Goal: Information Seeking & Learning: Learn about a topic

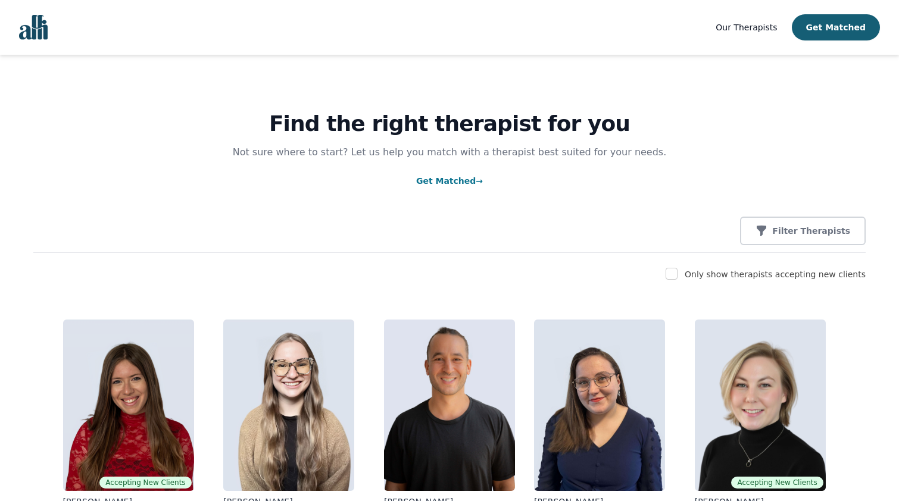
scroll to position [5795, 0]
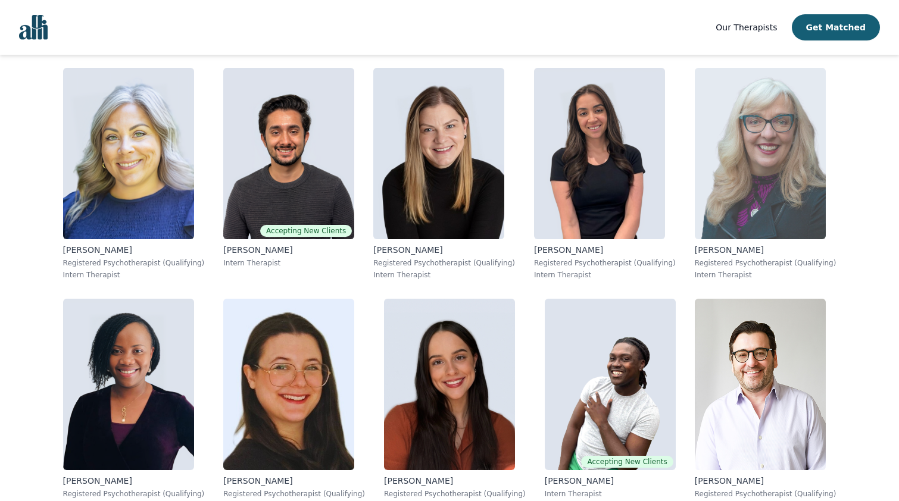
click at [736, 265] on p "Registered Psychotherapist (Qualifying)" at bounding box center [766, 263] width 142 height 10
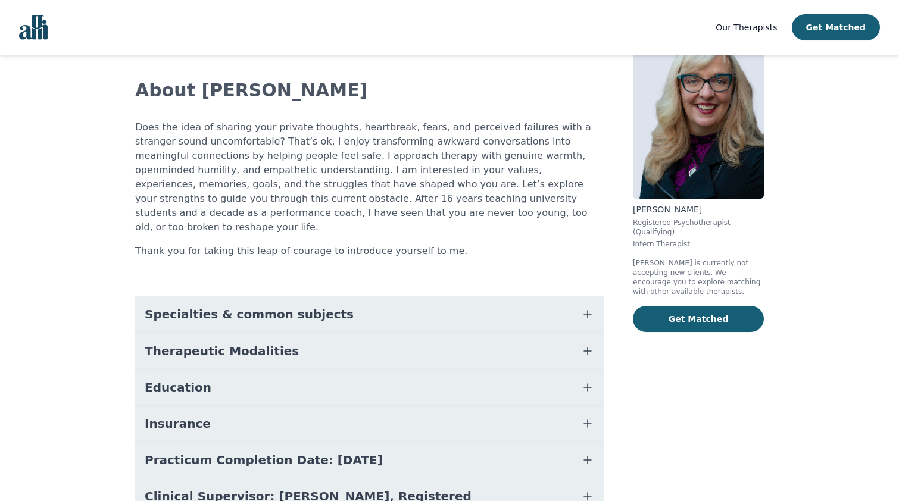
scroll to position [112, 0]
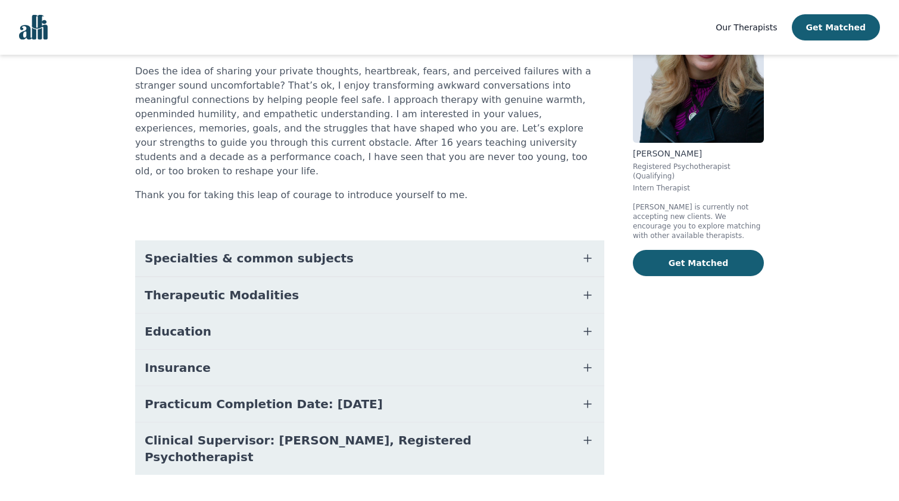
click at [587, 437] on icon "button" at bounding box center [587, 440] width 7 height 7
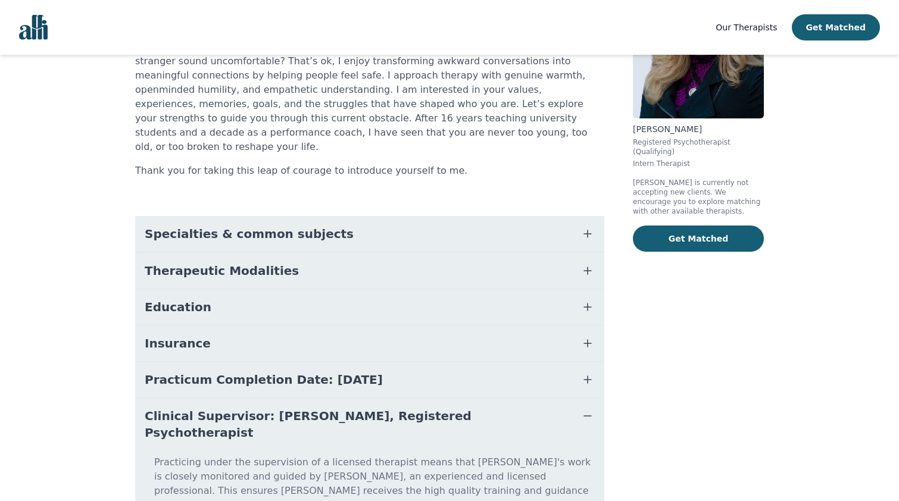
scroll to position [174, 0]
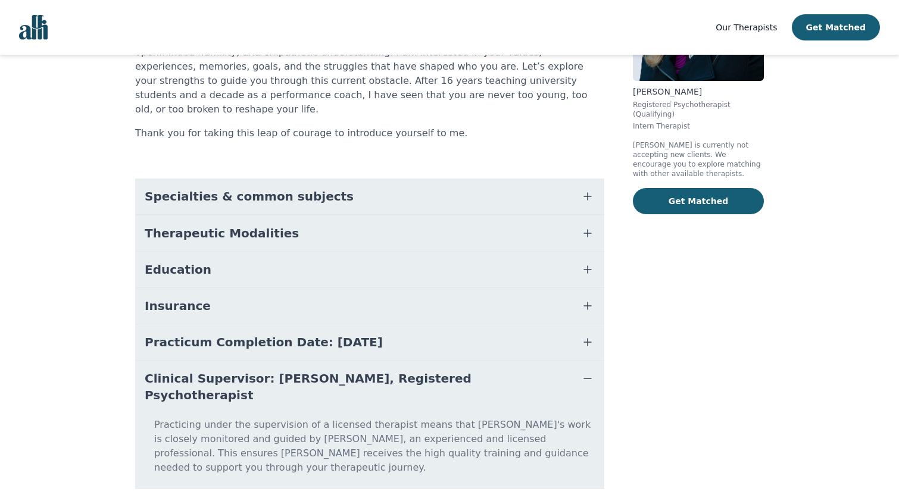
click at [588, 339] on icon "button" at bounding box center [587, 342] width 7 height 7
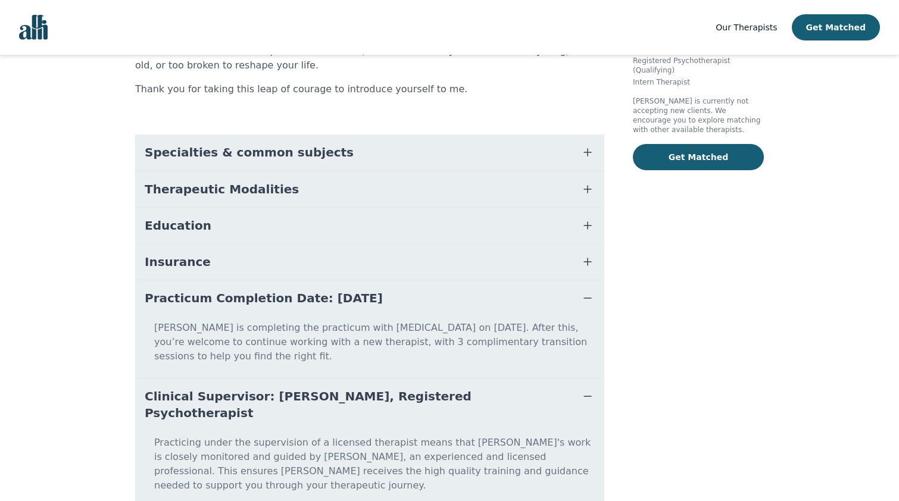
scroll to position [221, 0]
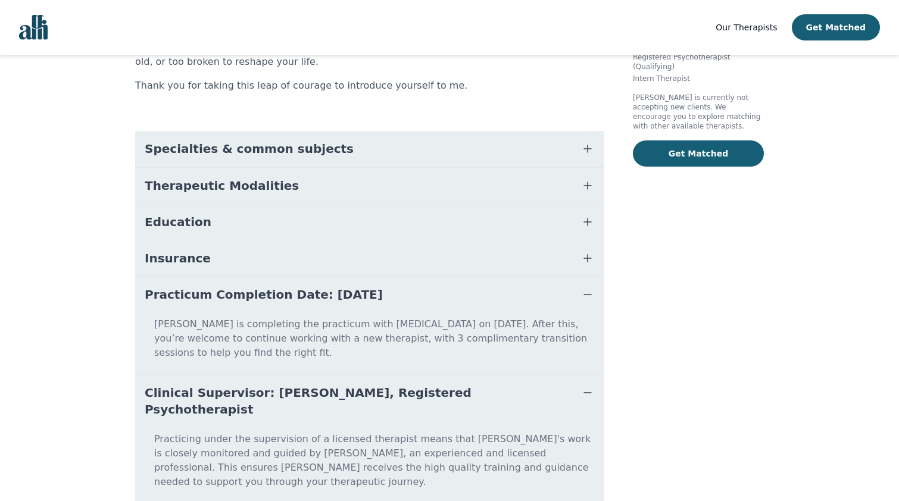
click at [590, 251] on icon "button" at bounding box center [587, 258] width 14 height 14
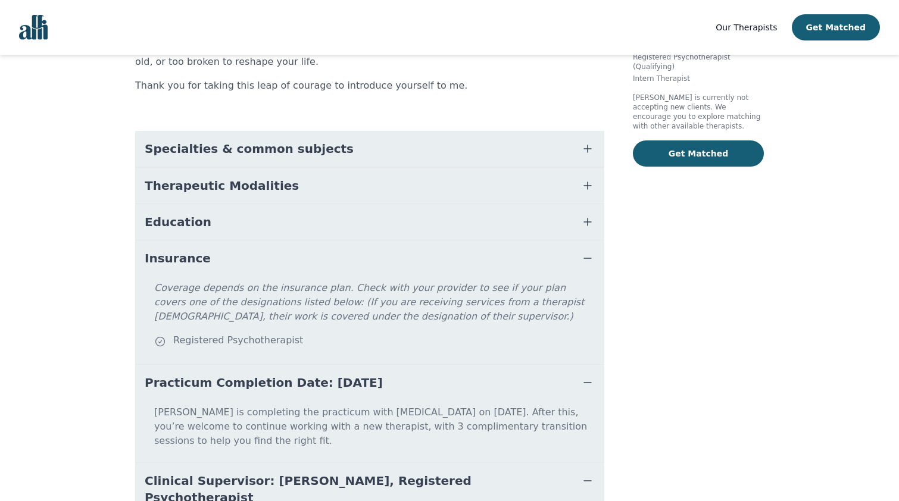
click at [586, 251] on icon "button" at bounding box center [587, 258] width 14 height 14
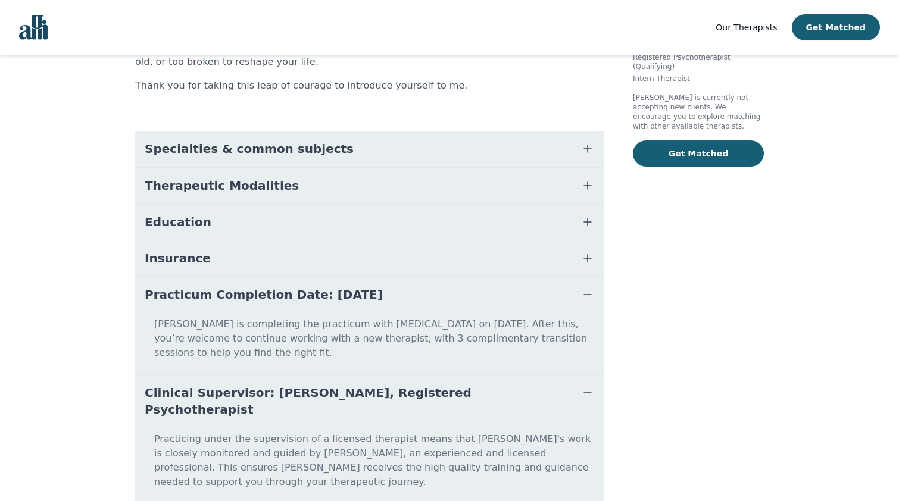
click at [592, 288] on icon "button" at bounding box center [587, 295] width 14 height 14
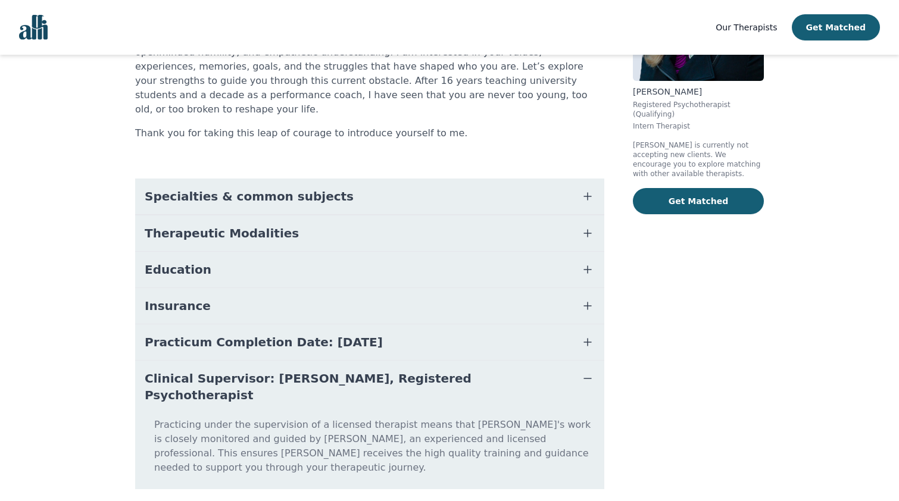
click at [586, 371] on icon "button" at bounding box center [587, 378] width 14 height 14
